Goal: Task Accomplishment & Management: Manage account settings

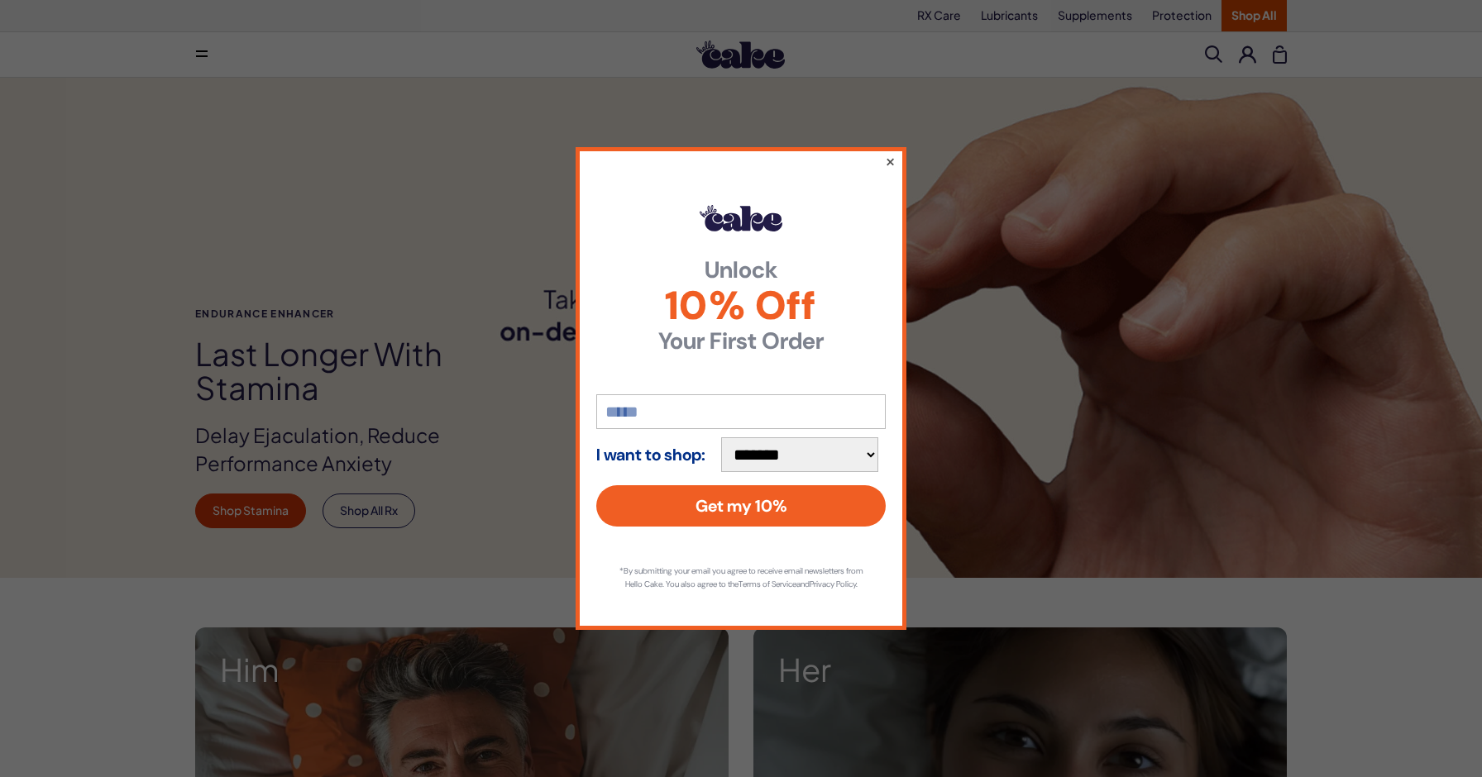
click at [889, 155] on button "×" at bounding box center [890, 161] width 11 height 20
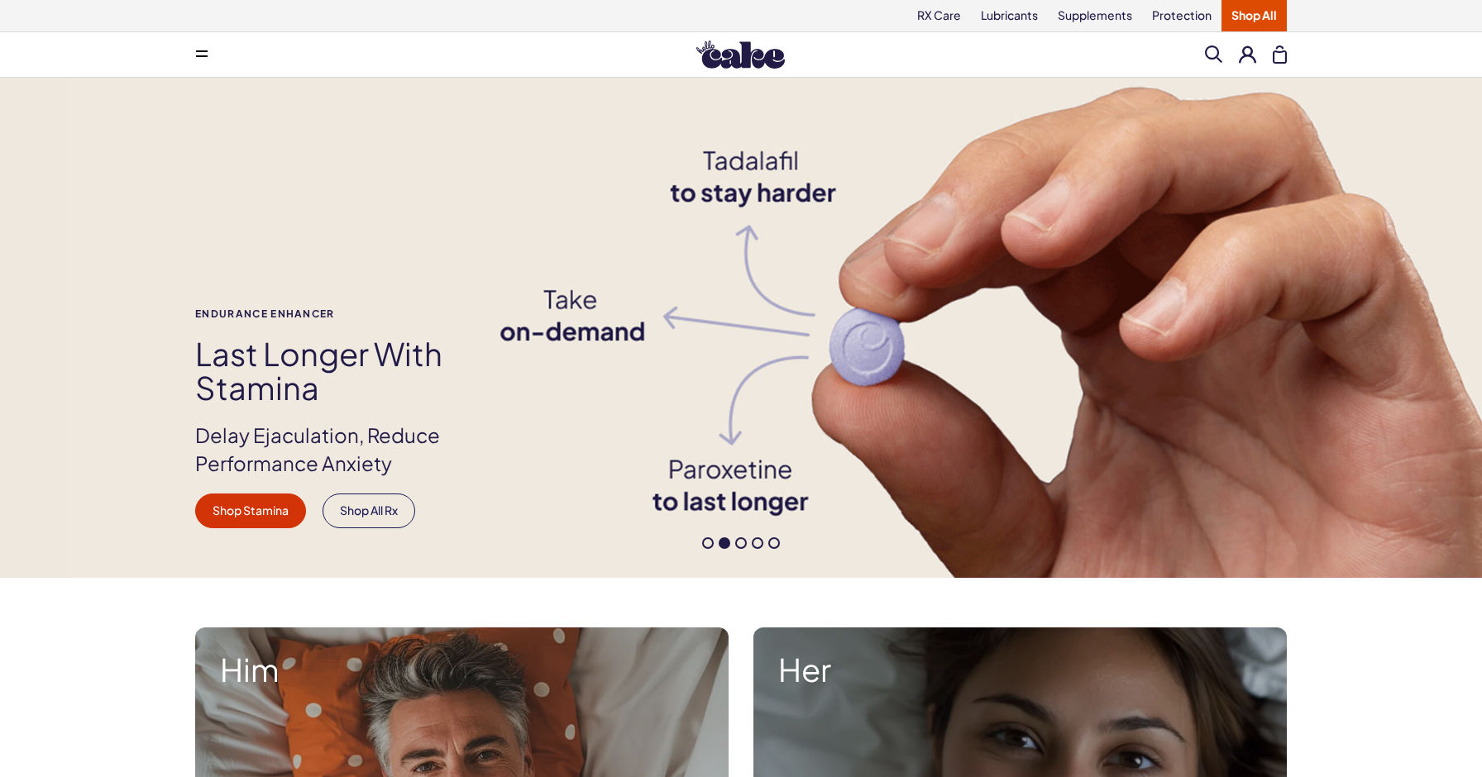
click at [1247, 53] on button at bounding box center [1247, 53] width 17 height 17
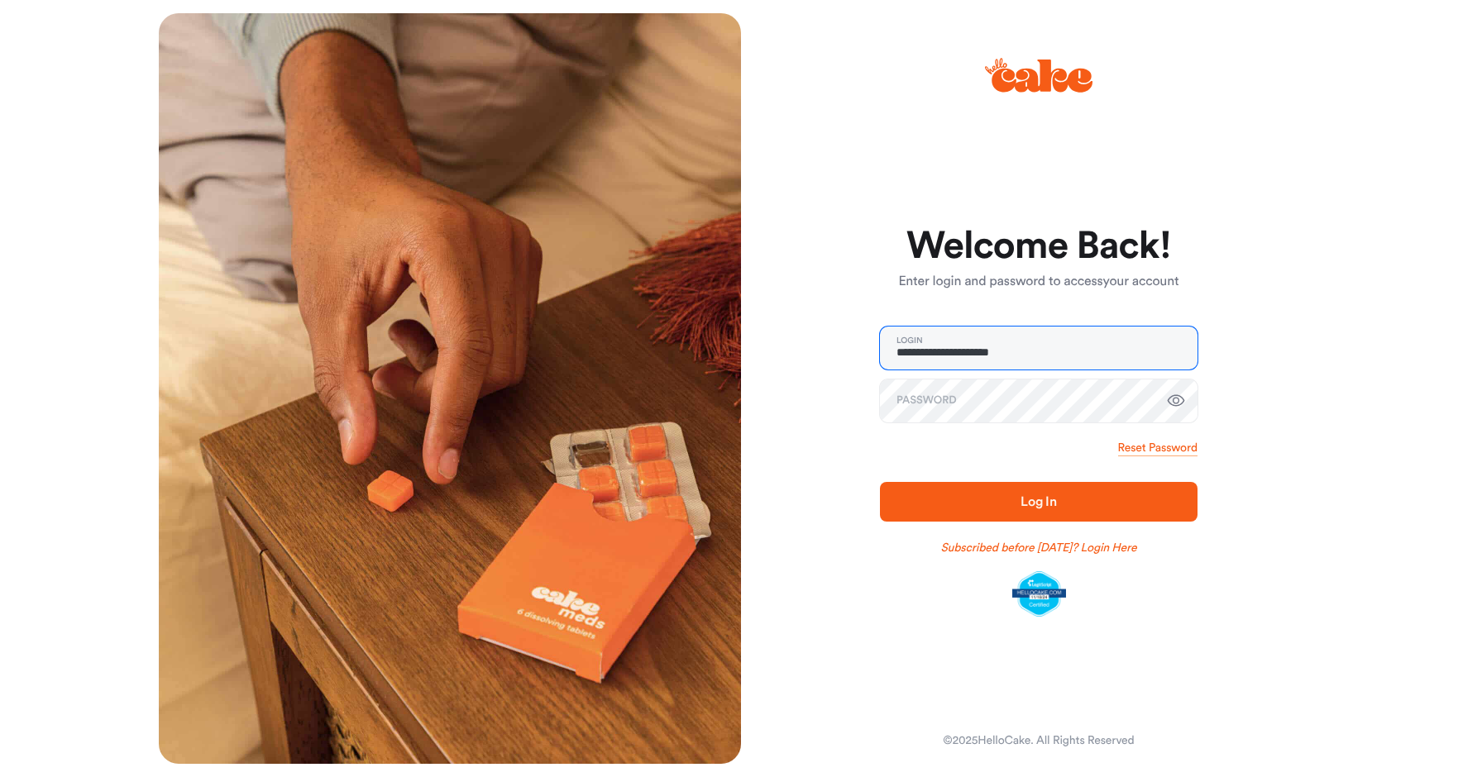
type input "**********"
click at [962, 499] on span "Log In" at bounding box center [1038, 502] width 265 height 20
click at [1137, 549] on link "Subscribed before Nov 1 2024? Login Here" at bounding box center [1039, 548] width 196 height 17
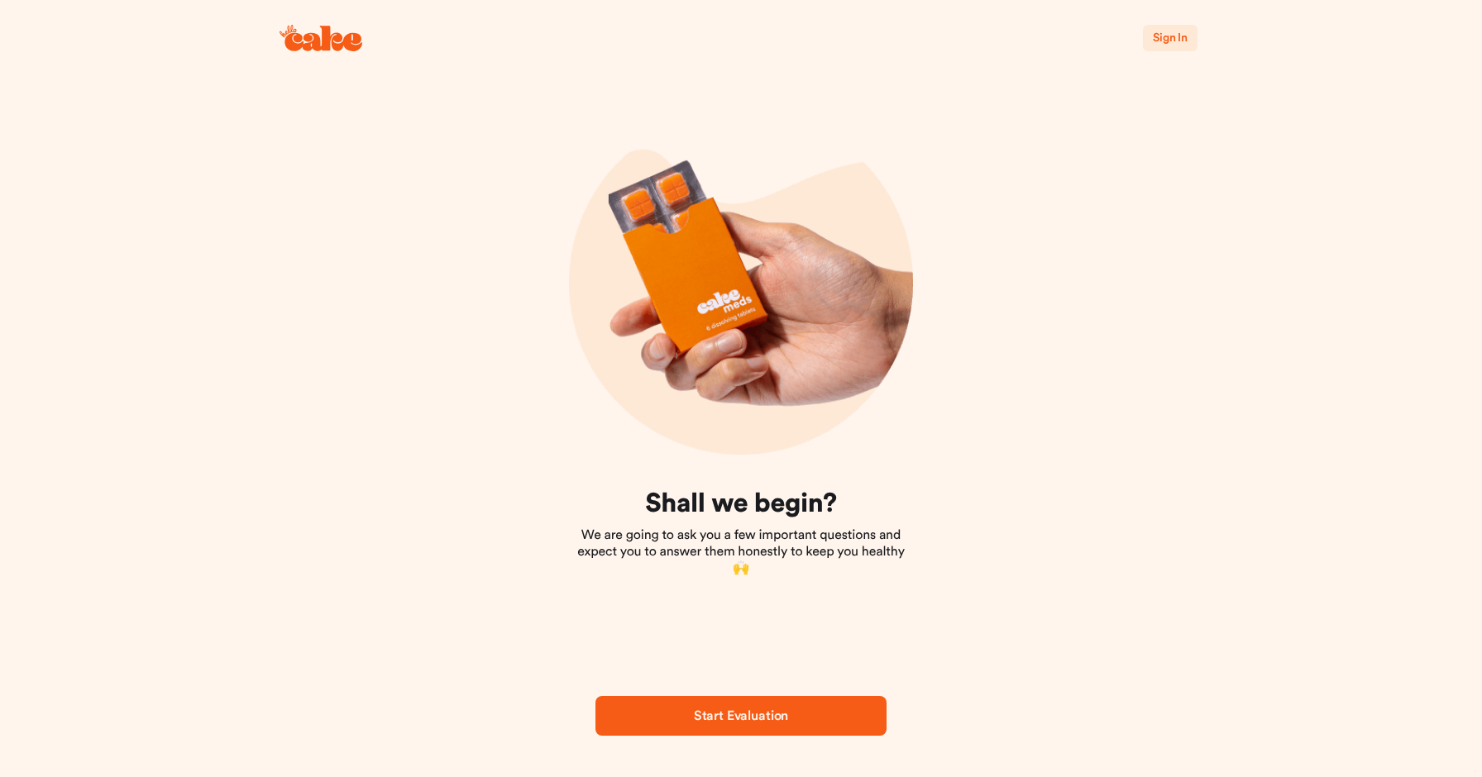
click at [1169, 39] on span "Sign In" at bounding box center [1170, 38] width 35 height 12
